Goal: Find specific page/section: Find specific page/section

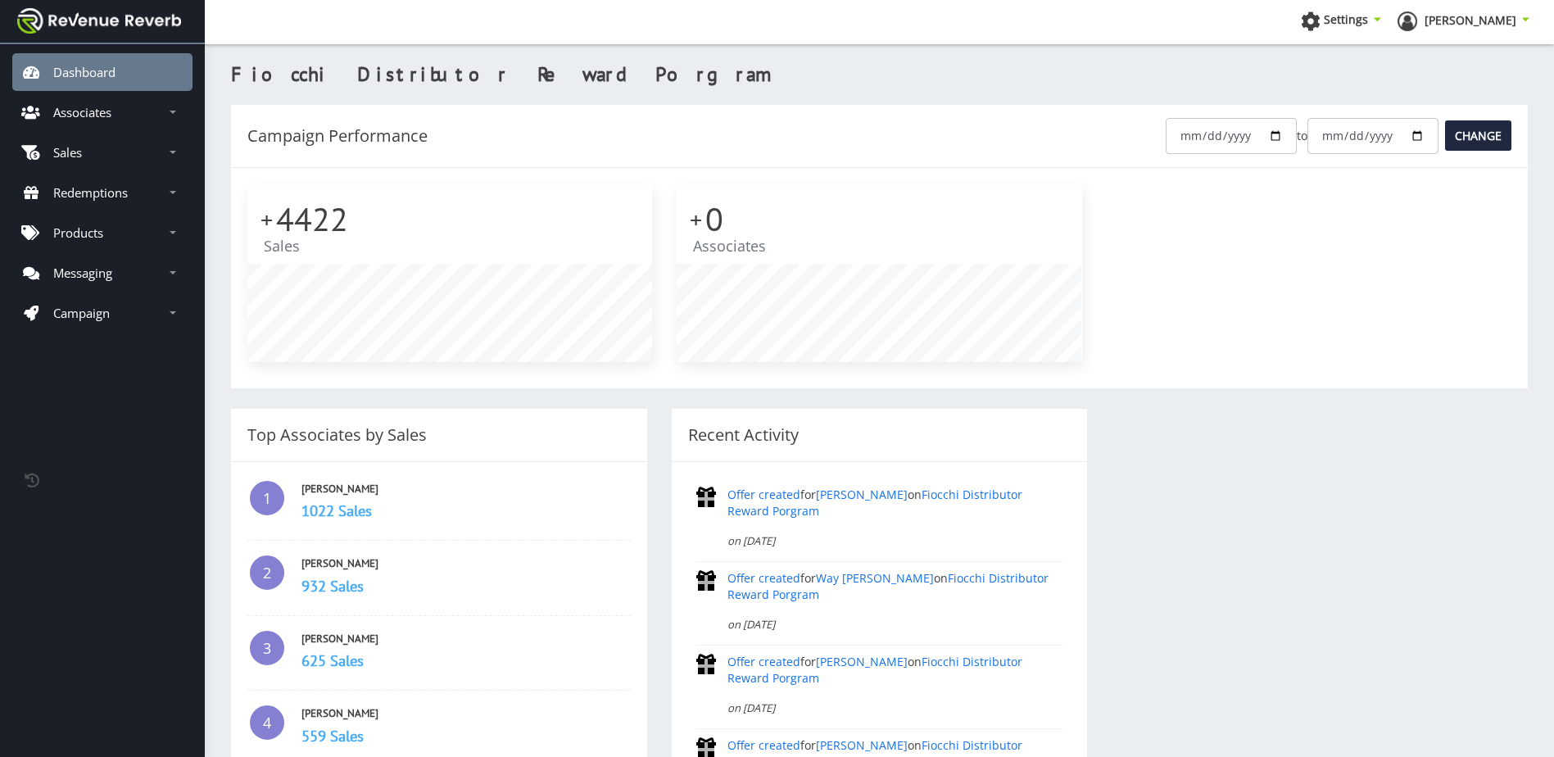
scroll to position [12, 12]
click at [123, 117] on link "Associates" at bounding box center [102, 112] width 180 height 38
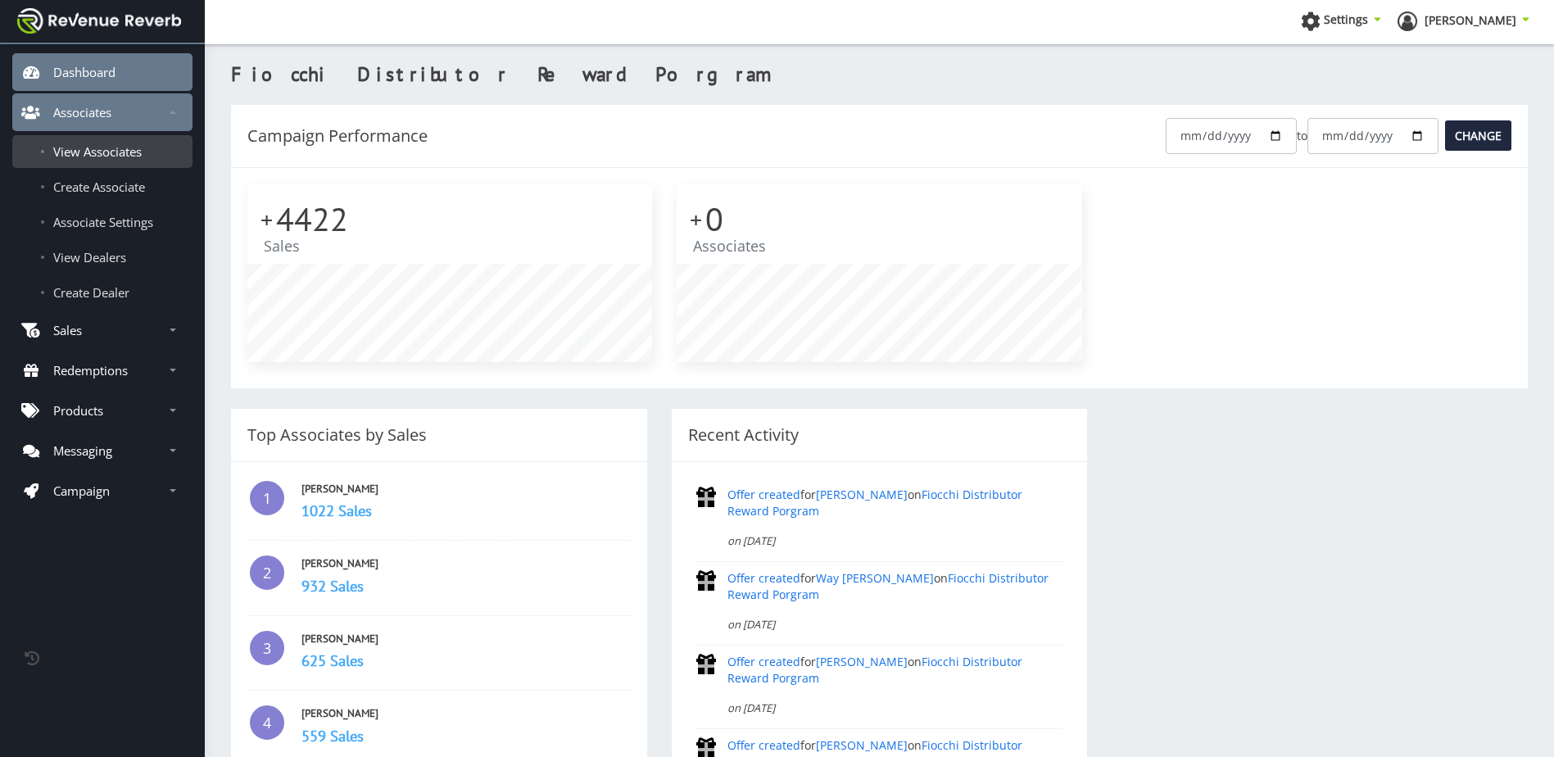
click at [139, 151] on span "View Associates" at bounding box center [97, 151] width 88 height 16
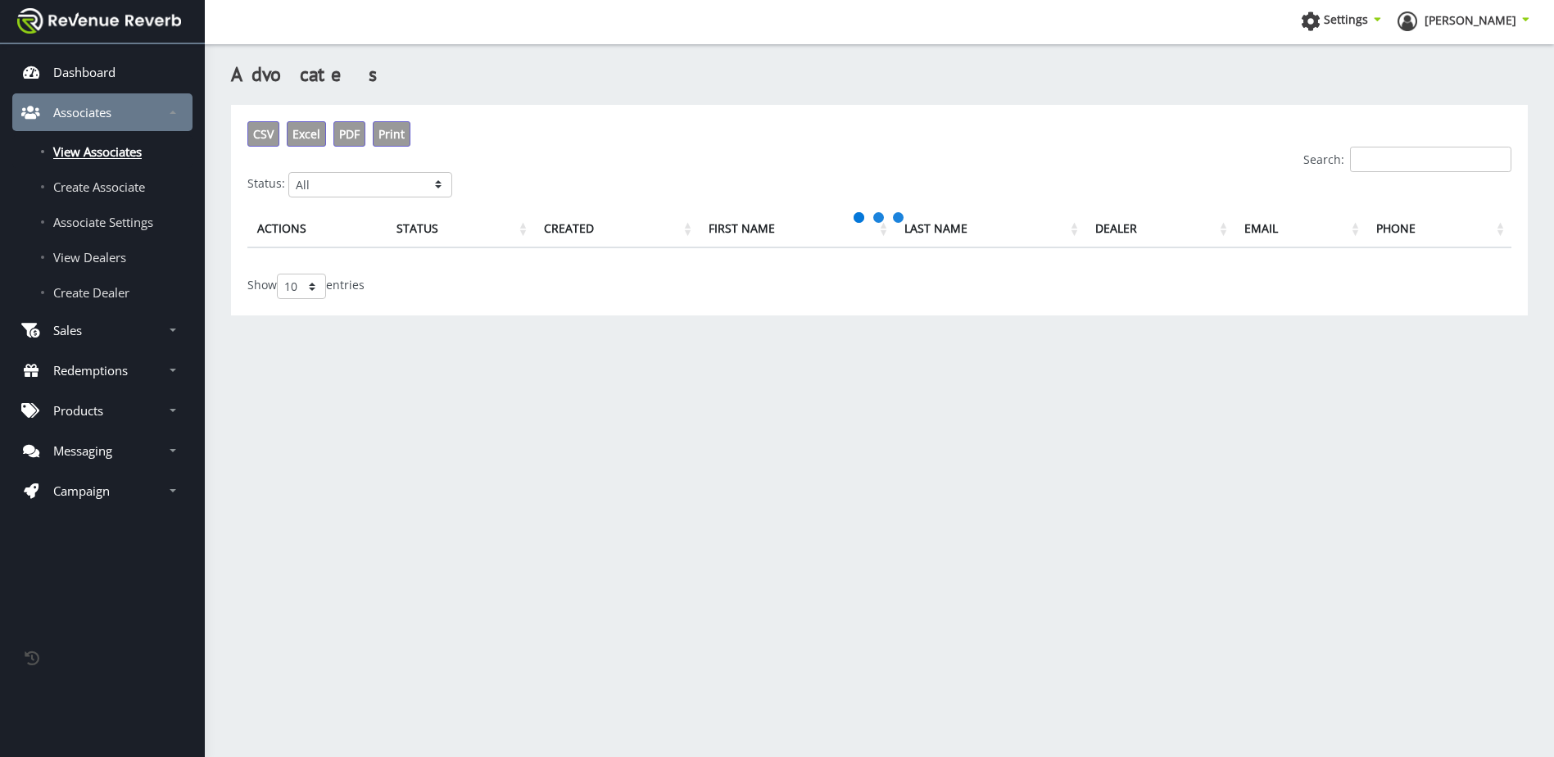
scroll to position [12, 12]
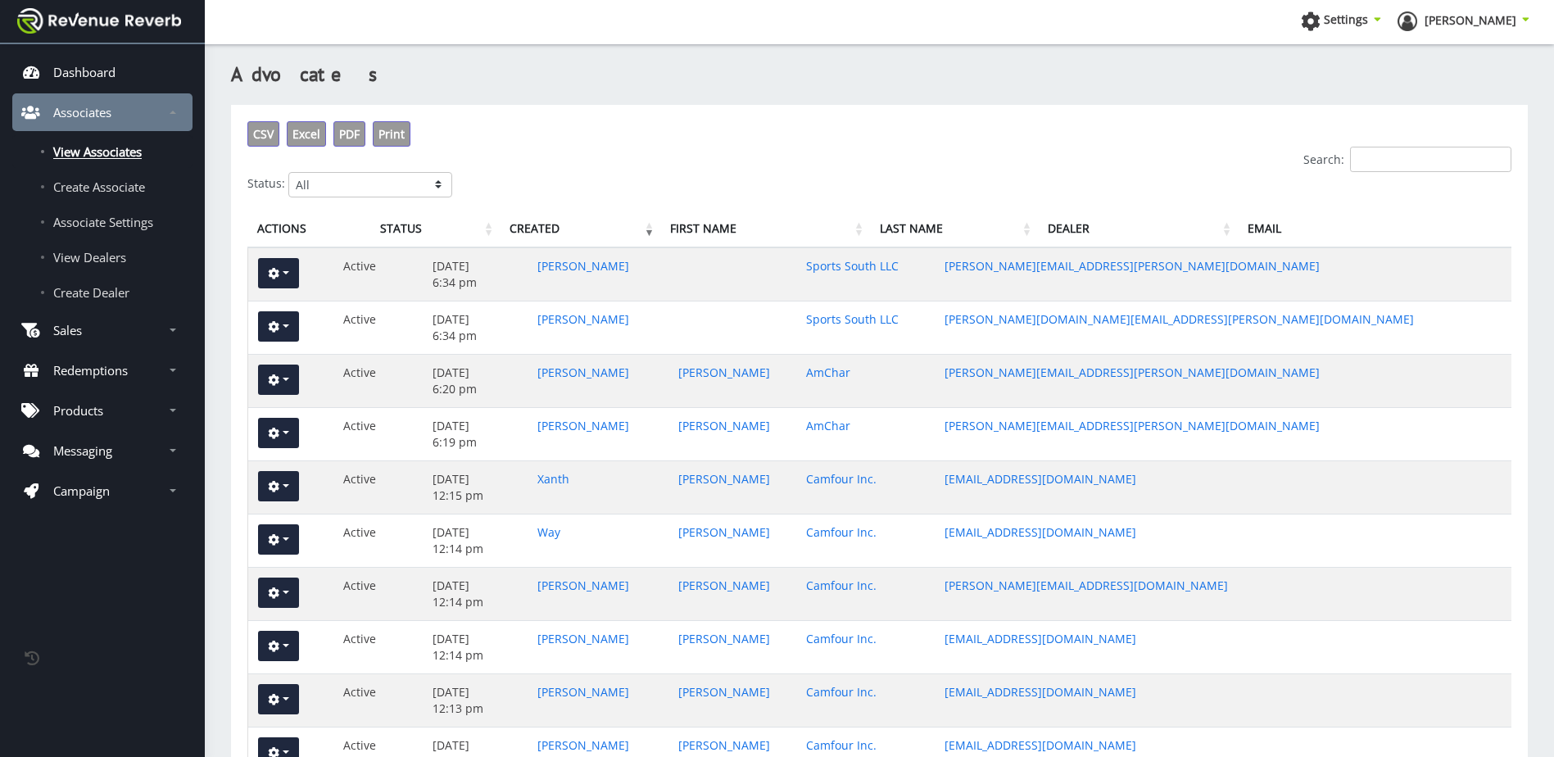
click at [1390, 165] on input "Search:" at bounding box center [1430, 159] width 161 height 25
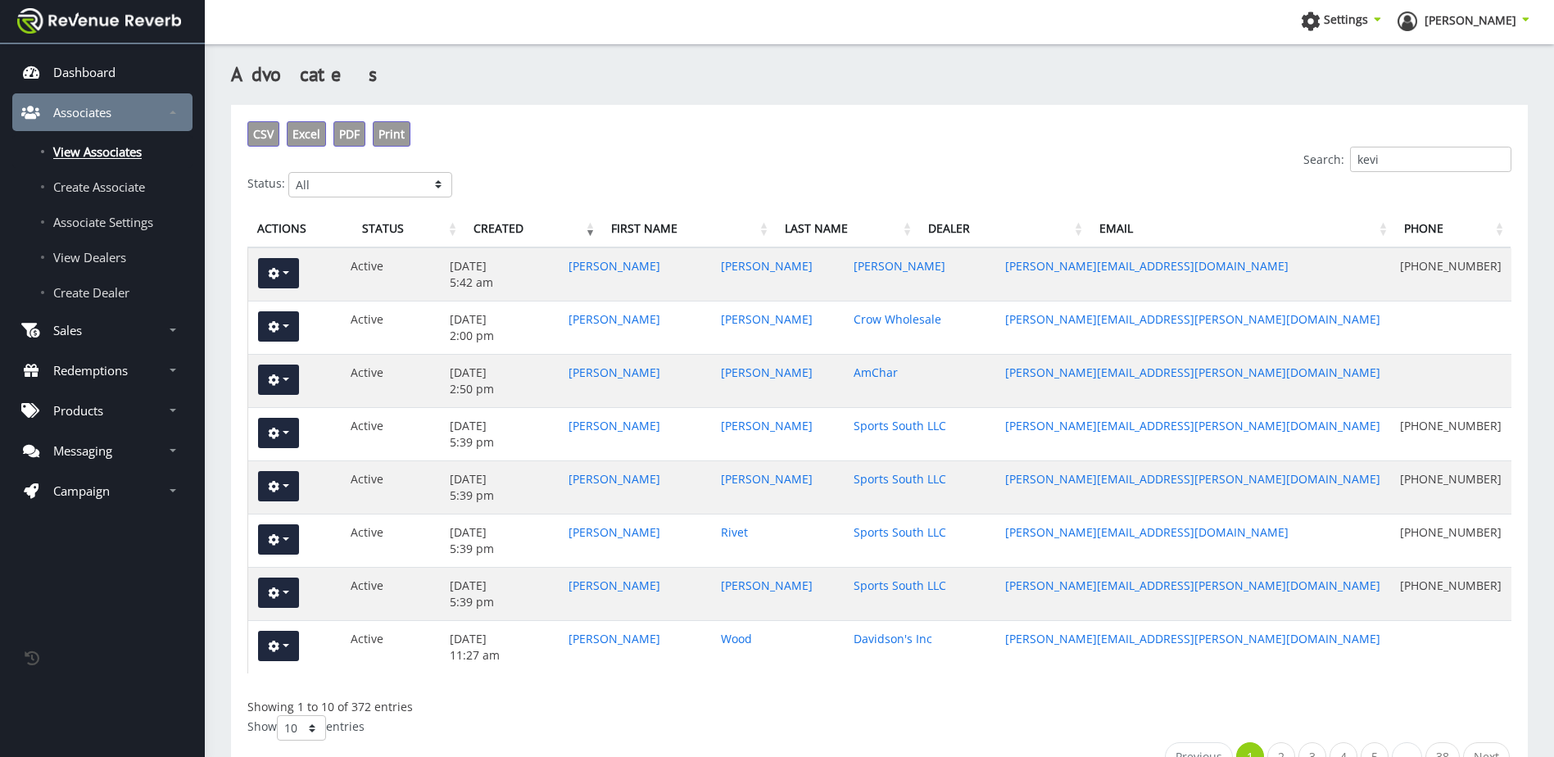
type input "[PERSON_NAME]"
